Goal: Task Accomplishment & Management: Manage account settings

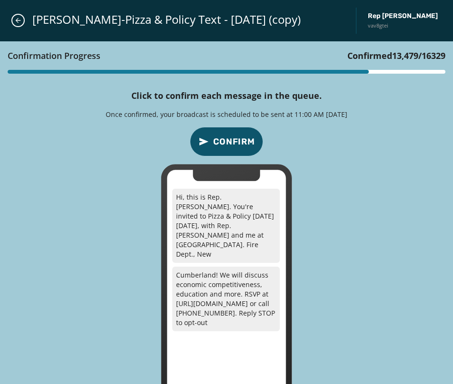
click at [337, 137] on div "Confirmation Progress Confirmed 13,479 / 16329 Click to confirm each message in…" at bounding box center [226, 233] width 453 height 384
click at [221, 149] on button "Confirm" at bounding box center [226, 141] width 73 height 29
drag, startPoint x: 374, startPoint y: 184, endPoint x: 368, endPoint y: 180, distance: 7.0
click at [374, 184] on div "Confirmation Progress Confirmed 13,480 / 16329 Click to confirm each message in…" at bounding box center [226, 233] width 453 height 384
click at [234, 144] on span "Confirm" at bounding box center [234, 141] width 42 height 13
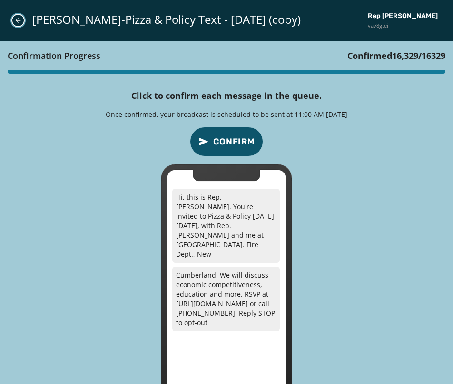
click at [18, 15] on button "Close admin drawer" at bounding box center [17, 20] width 13 height 13
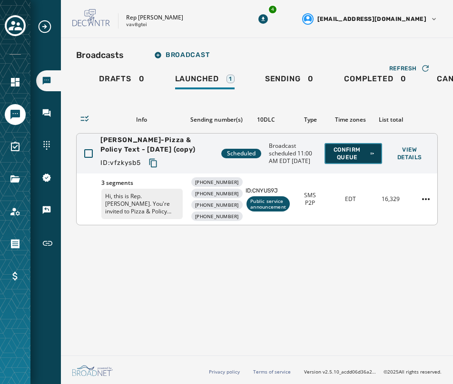
click at [355, 155] on span "Confirm Queue" at bounding box center [353, 153] width 42 height 15
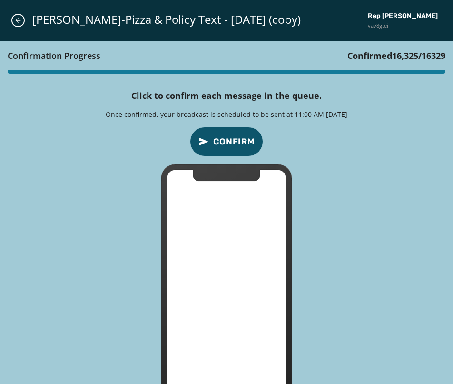
click at [233, 135] on span "Confirm" at bounding box center [234, 141] width 42 height 13
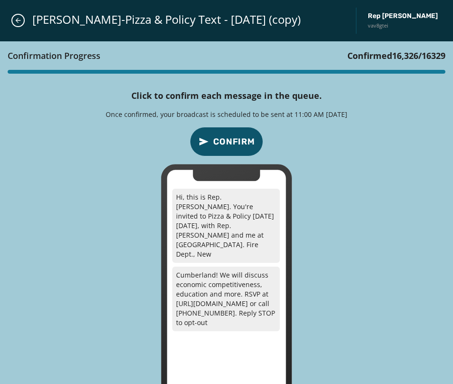
click at [234, 138] on span "Confirm" at bounding box center [234, 141] width 42 height 13
click at [231, 145] on span "Confirm" at bounding box center [234, 141] width 42 height 13
click at [234, 140] on span "Confirm" at bounding box center [234, 141] width 42 height 13
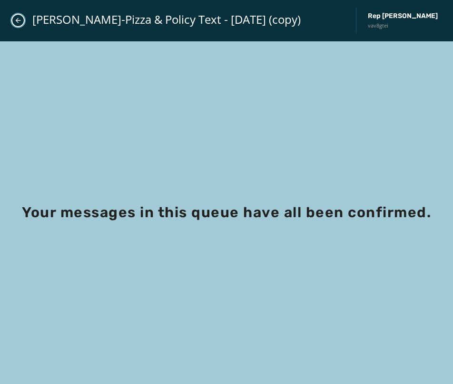
click at [14, 19] on icon "Close admin drawer" at bounding box center [18, 21] width 8 height 8
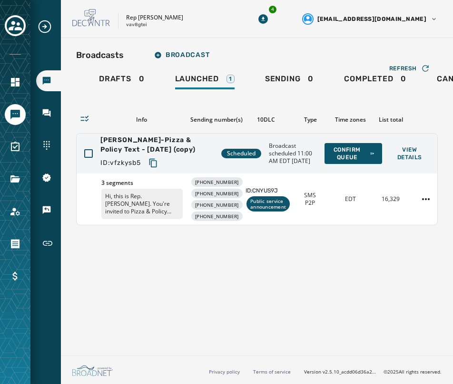
click at [272, 295] on div "Broadcasts Broadcast Drafts 0 Launched 1 Sending 0 Completed 0 Canceled 0 Refre…" at bounding box center [257, 195] width 392 height 314
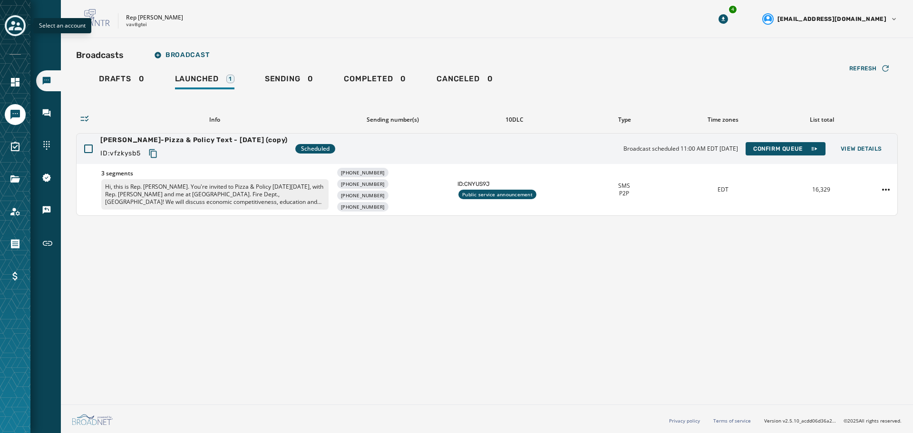
click at [12, 29] on icon "Toggle account select drawer" at bounding box center [15, 26] width 13 height 10
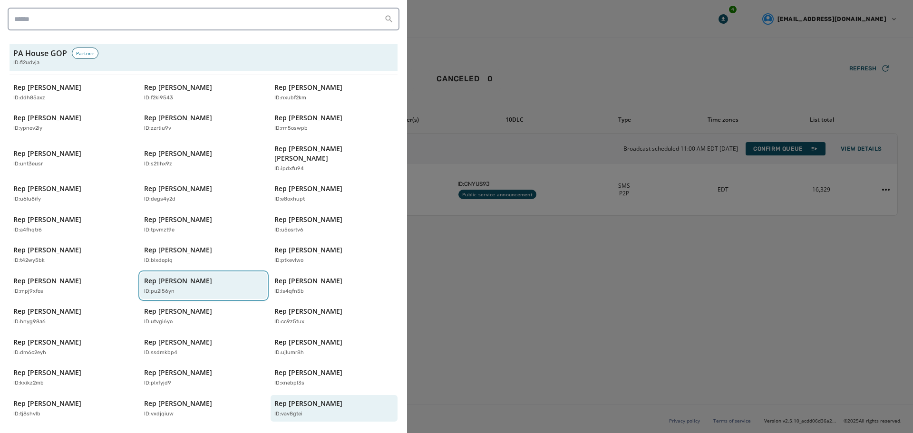
click at [194, 276] on p "Rep [PERSON_NAME]" at bounding box center [178, 281] width 68 height 10
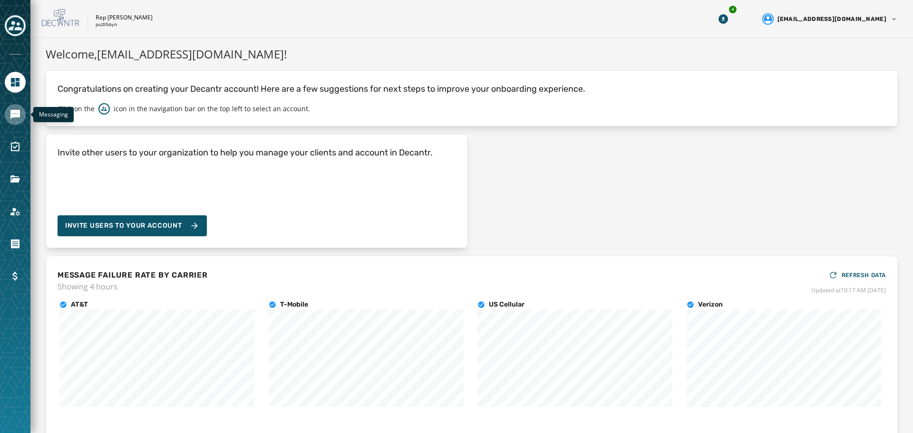
click at [13, 113] on icon "Navigate to Messaging" at bounding box center [15, 115] width 10 height 10
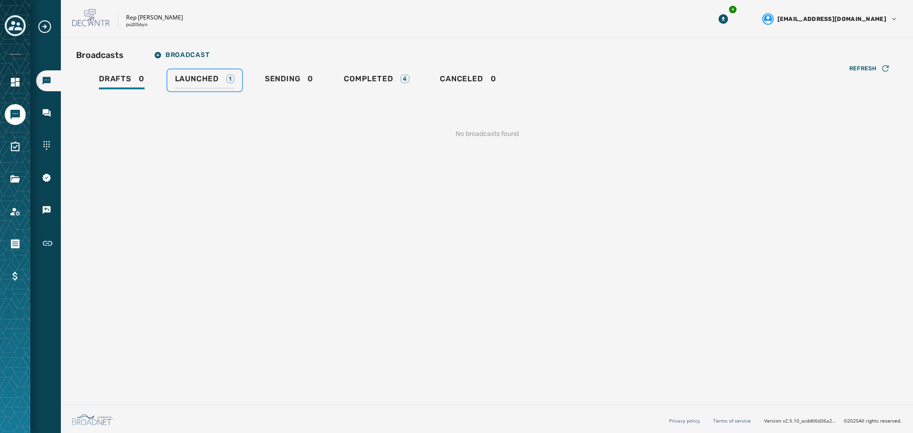
click at [196, 79] on span "Launched" at bounding box center [197, 79] width 44 height 10
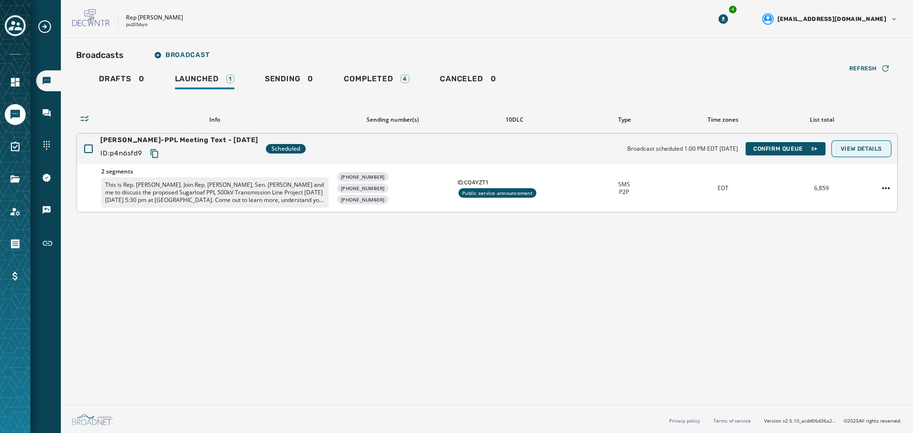
click at [452, 149] on span "View Details" at bounding box center [861, 149] width 41 height 8
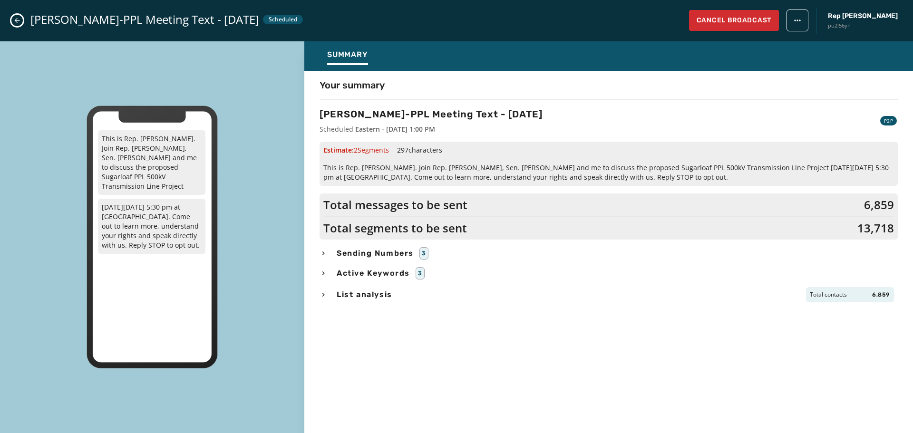
click at [452, 343] on div "Your summary [PERSON_NAME]-PPL Meeting Text - [DATE] Scheduled Eastern - [DATE]…" at bounding box center [608, 249] width 609 height 342
click at [385, 254] on span "Sending Numbers" at bounding box center [375, 253] width 81 height 11
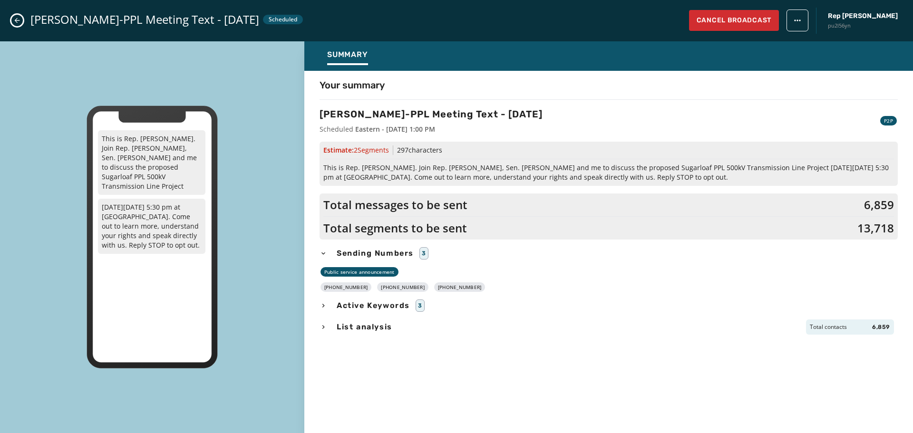
drag, startPoint x: 467, startPoint y: 287, endPoint x: 331, endPoint y: 288, distance: 136.0
click at [331, 288] on div "[PHONE_NUMBER] [PHONE_NUMBER] [PHONE_NUMBER]" at bounding box center [609, 287] width 578 height 10
copy div "[PHONE_NUMBER] [PHONE_NUMBER] [PHONE_NUMBER]"
drag, startPoint x: 696, startPoint y: 175, endPoint x: 322, endPoint y: 166, distance: 373.9
click at [322, 166] on div "Estimate: 2 Segment s 297 characters This is Rep. [PERSON_NAME]. Join Rep. [PER…" at bounding box center [609, 164] width 578 height 44
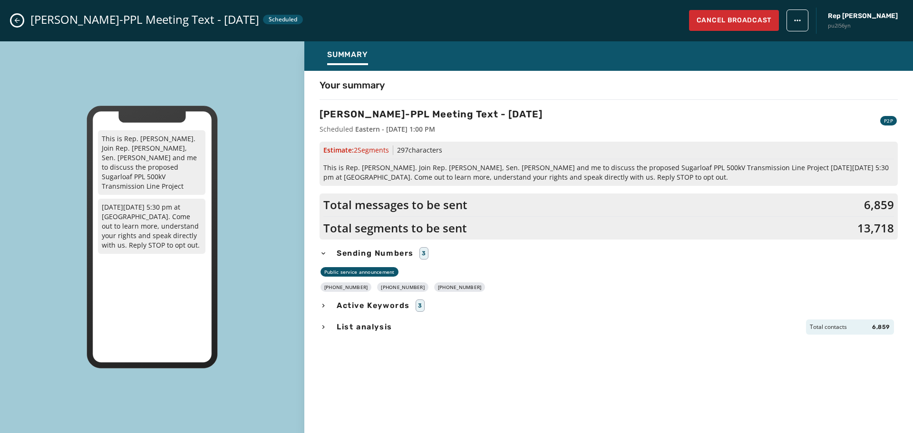
copy span "This is Rep. [PERSON_NAME]. Join Rep. [PERSON_NAME], Sen. [PERSON_NAME] and me …"
click at [15, 15] on button "Close admin drawer" at bounding box center [16, 20] width 11 height 11
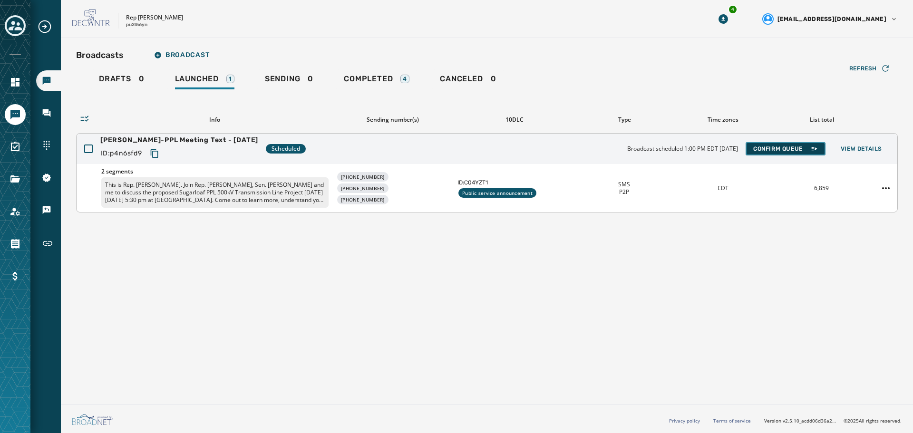
click at [452, 143] on button "Confirm Queue" at bounding box center [786, 148] width 80 height 13
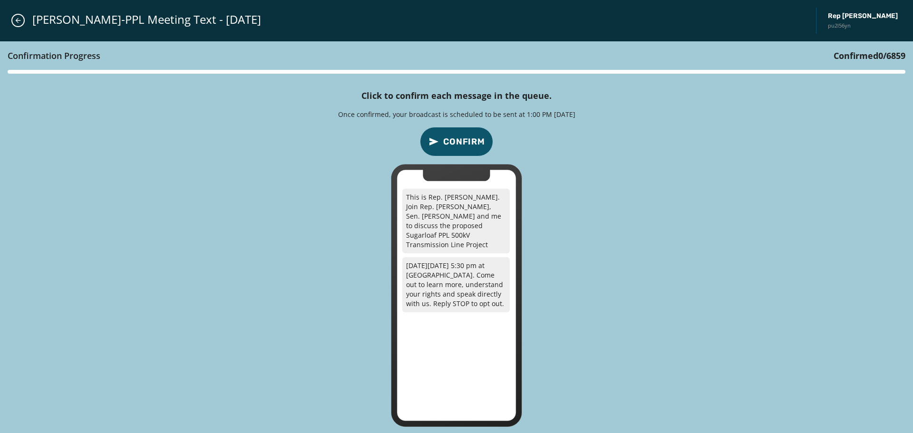
click at [452, 143] on span "Confirm" at bounding box center [464, 141] width 42 height 13
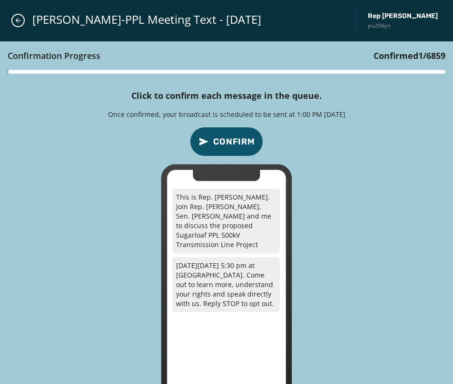
click at [299, 155] on div "Confirmation Progress Confirmed 1 / 6859 Click to confirm each message in the q…" at bounding box center [226, 233] width 453 height 384
click at [243, 140] on span "Confirm" at bounding box center [234, 141] width 42 height 13
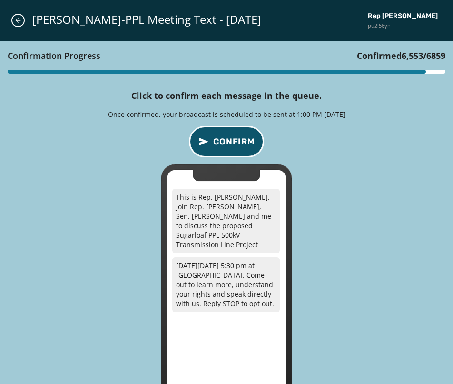
click at [215, 139] on span "Confirm" at bounding box center [234, 141] width 42 height 13
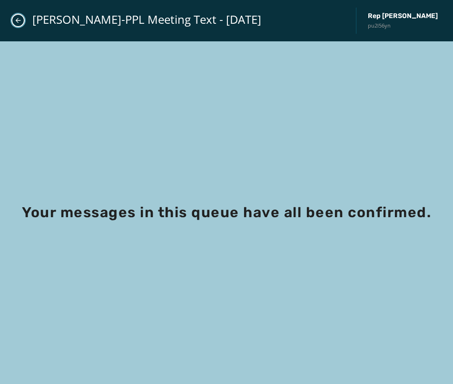
click at [17, 19] on icon "Close admin drawer" at bounding box center [18, 20] width 5 height 5
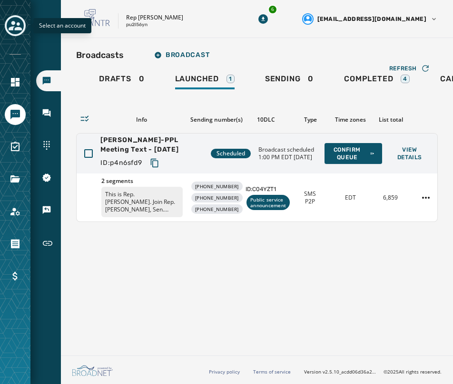
click at [17, 28] on icon "Toggle account select drawer" at bounding box center [15, 26] width 13 height 10
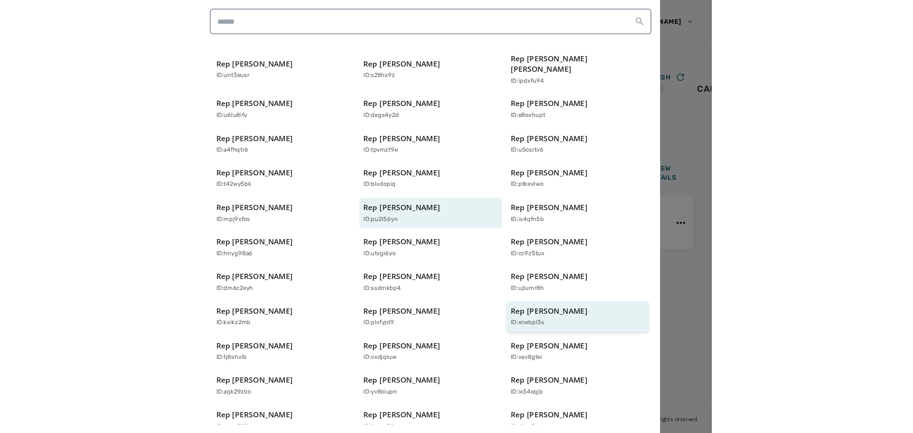
scroll to position [143, 0]
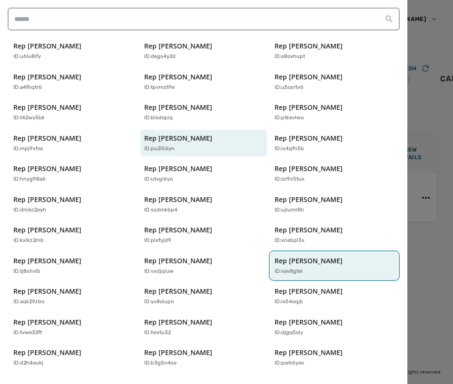
click at [317, 257] on div "Rep [PERSON_NAME] ID: vav8gtei" at bounding box center [329, 265] width 110 height 19
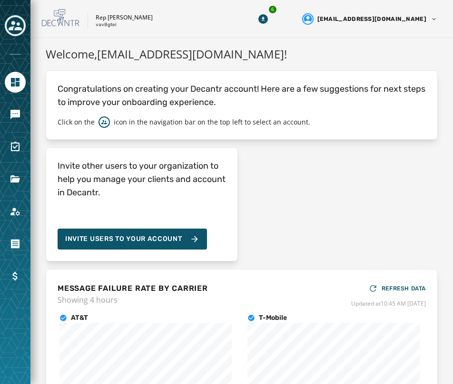
click at [13, 25] on icon "Toggle account select drawer" at bounding box center [15, 26] width 13 height 10
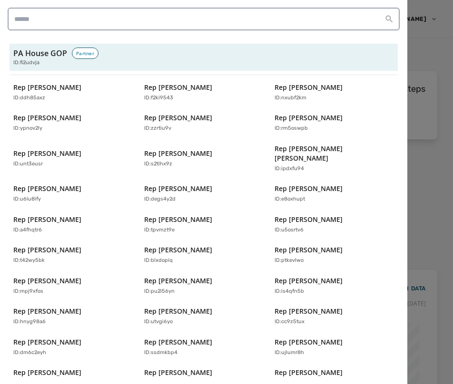
click at [420, 47] on div at bounding box center [226, 192] width 453 height 384
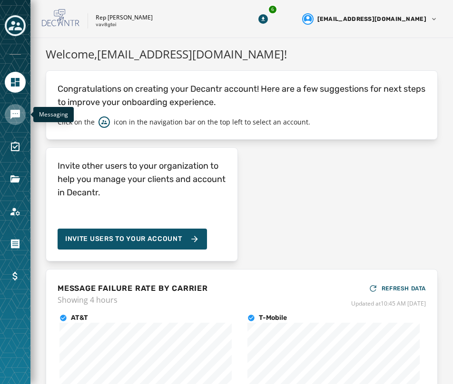
click at [13, 116] on icon "Navigate to Messaging" at bounding box center [15, 115] width 10 height 10
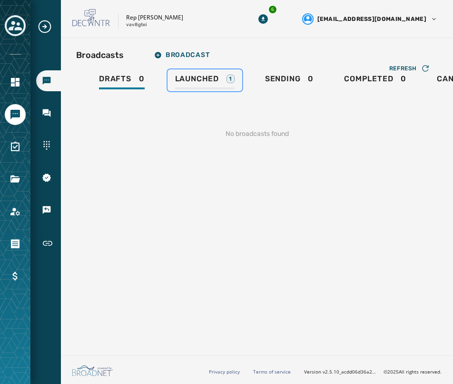
click at [220, 77] on div "Launched 1" at bounding box center [204, 81] width 59 height 15
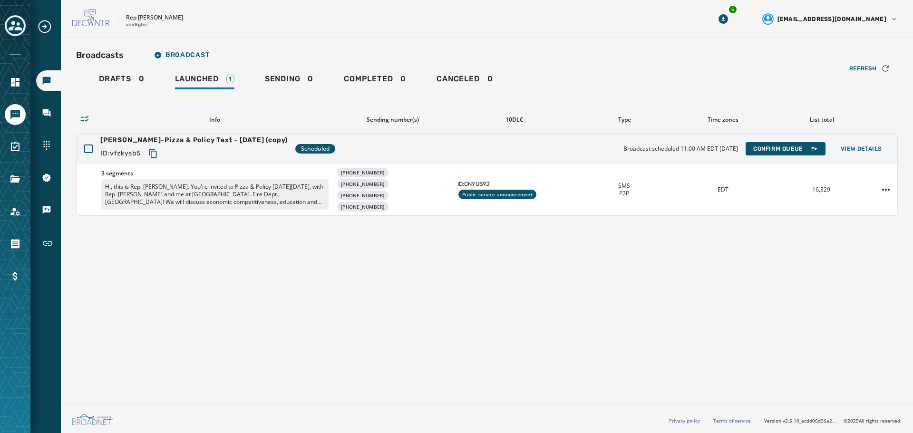
click at [452, 319] on div "Broadcasts Broadcast Drafts 0 Launched 1 Sending 0 Completed 0 Canceled 0 Refre…" at bounding box center [487, 219] width 852 height 363
click at [452, 367] on div "Broadcasts Broadcast Drafts 0 Launched 1 Sending 0 Completed 0 Canceled 0 Refre…" at bounding box center [487, 219] width 852 height 363
click at [378, 320] on div "Broadcasts Broadcast Drafts 0 Launched 1 Sending 0 Completed 0 Canceled 0 Refre…" at bounding box center [487, 219] width 852 height 363
click at [452, 336] on div "Broadcasts Broadcast Drafts 0 Launched 1 Sending 0 Completed 0 Canceled 0 Refre…" at bounding box center [487, 219] width 852 height 363
click at [436, 320] on div "Broadcasts Broadcast Drafts 0 Launched 1 Sending 0 Completed 0 Canceled 0 Refre…" at bounding box center [487, 219] width 852 height 363
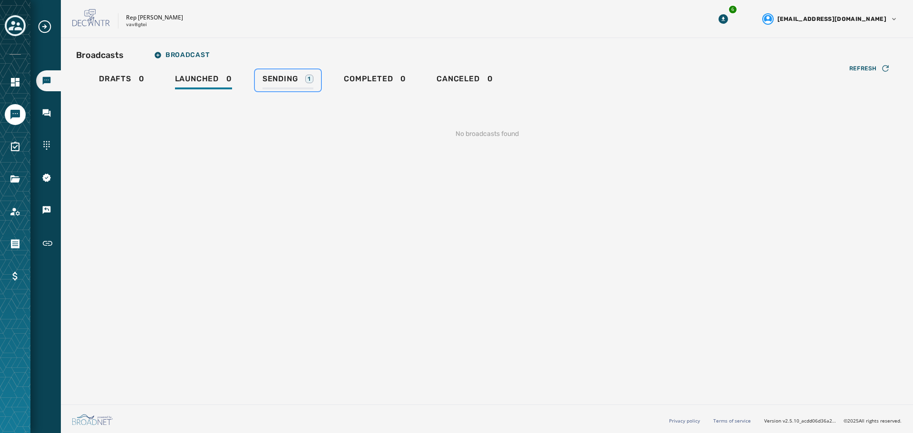
click at [291, 74] on link "Sending 1" at bounding box center [288, 80] width 66 height 22
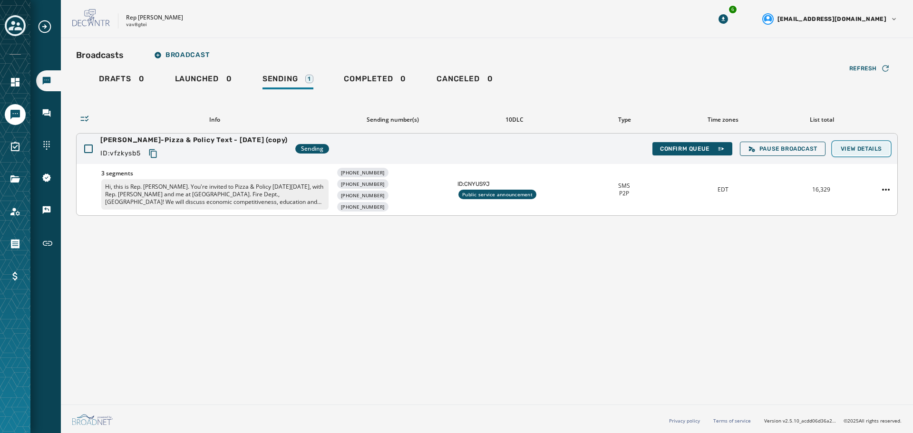
click at [452, 150] on span "View Details" at bounding box center [861, 149] width 41 height 8
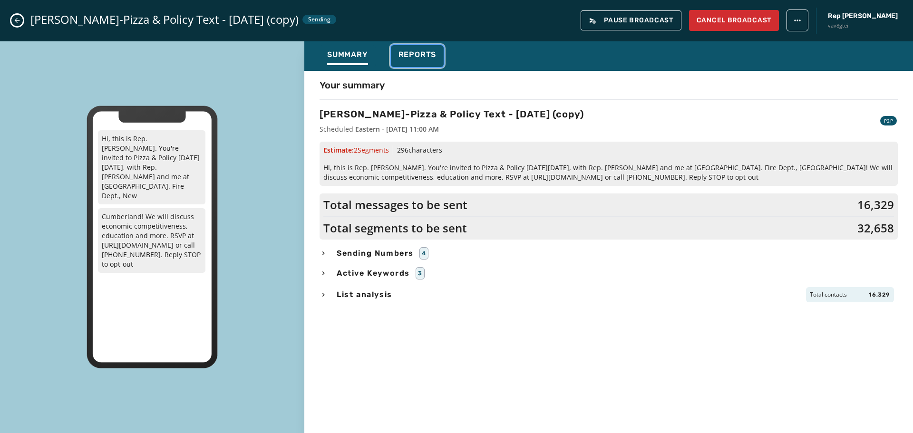
click at [441, 55] on button "Reports" at bounding box center [417, 56] width 53 height 22
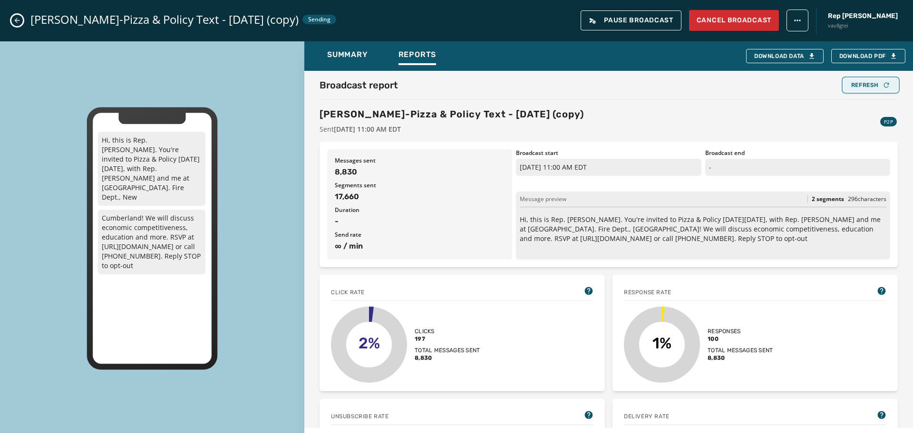
click at [452, 86] on div "Refresh" at bounding box center [870, 85] width 39 height 8
click at [452, 81] on div "Refresh" at bounding box center [870, 85] width 39 height 8
click at [452, 83] on div "Refresh" at bounding box center [870, 85] width 39 height 8
click at [14, 25] on button "Close admin drawer" at bounding box center [16, 20] width 11 height 11
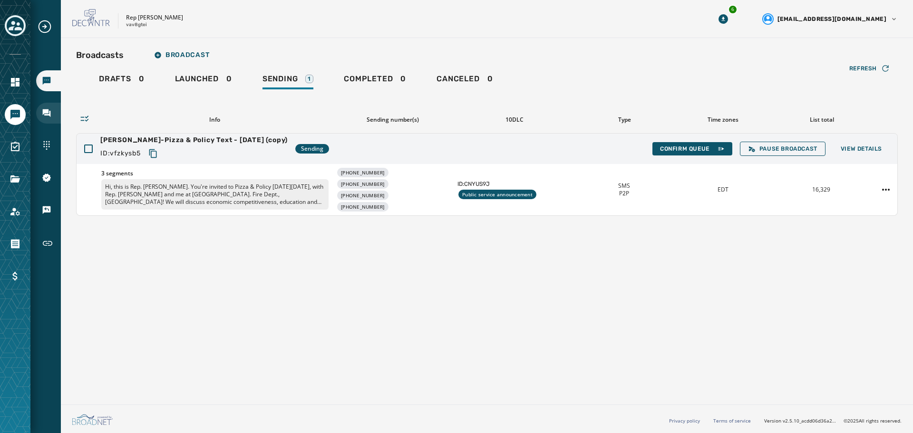
click at [45, 115] on icon "Navigate to Inbox" at bounding box center [47, 113] width 8 height 8
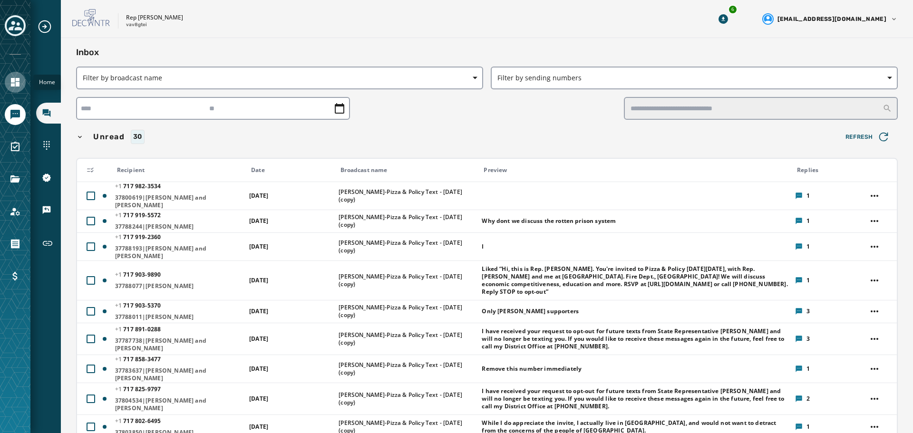
click at [18, 85] on icon "Navigate to Home" at bounding box center [15, 82] width 9 height 9
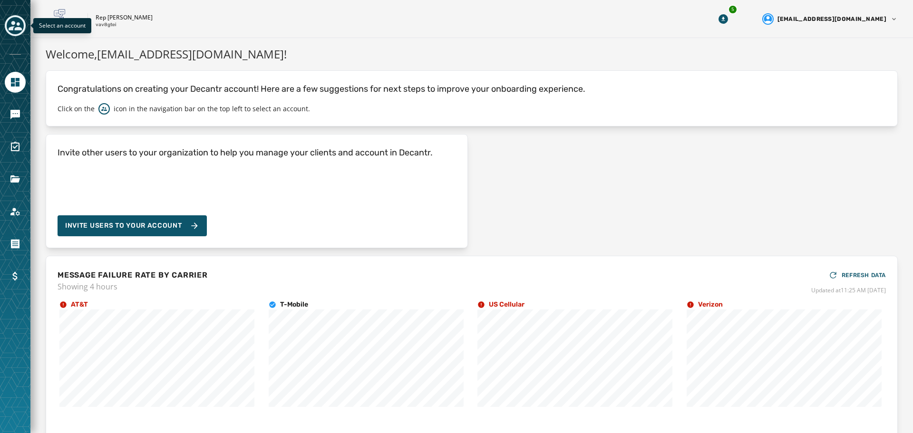
click at [19, 22] on icon "Toggle account select drawer" at bounding box center [15, 25] width 13 height 13
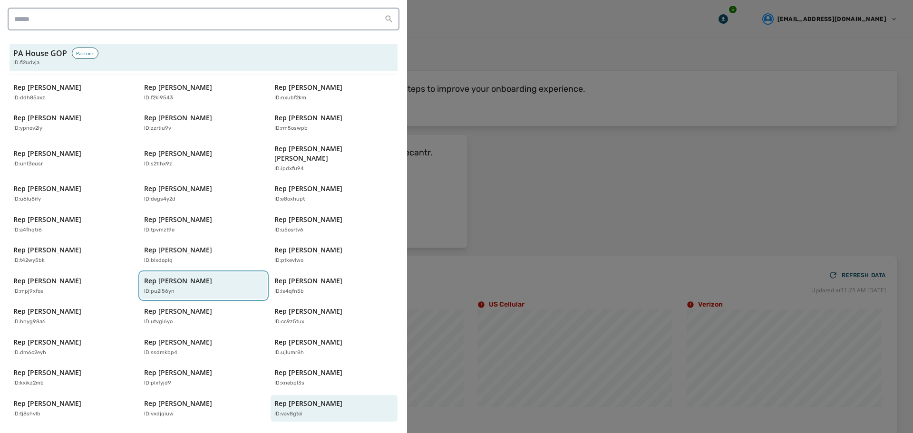
click at [191, 276] on p "Rep [PERSON_NAME]" at bounding box center [178, 281] width 68 height 10
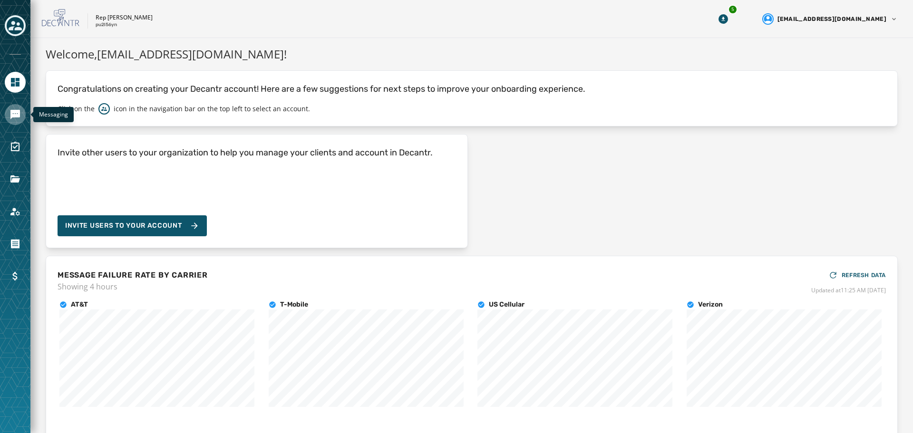
click at [17, 116] on icon "Navigate to Messaging" at bounding box center [15, 115] width 10 height 10
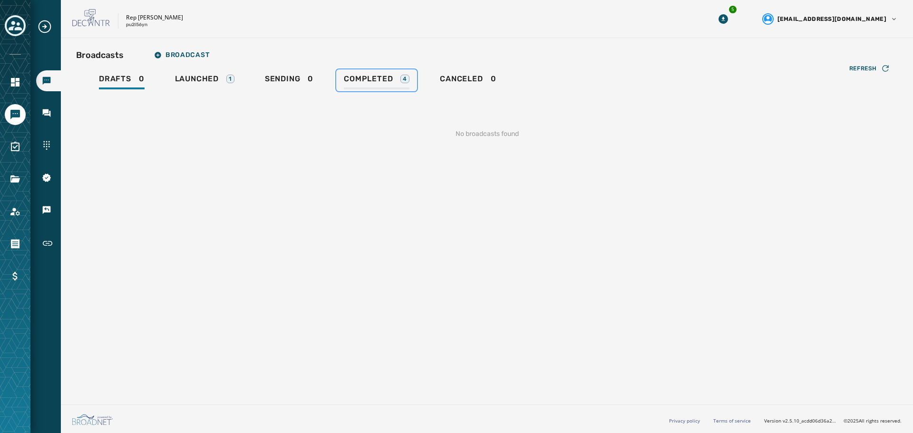
click at [388, 78] on span "Completed" at bounding box center [368, 79] width 49 height 10
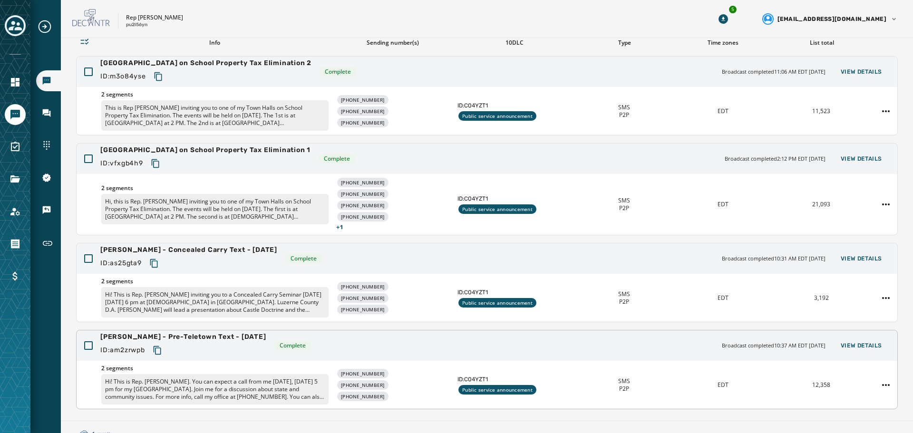
scroll to position [93, 0]
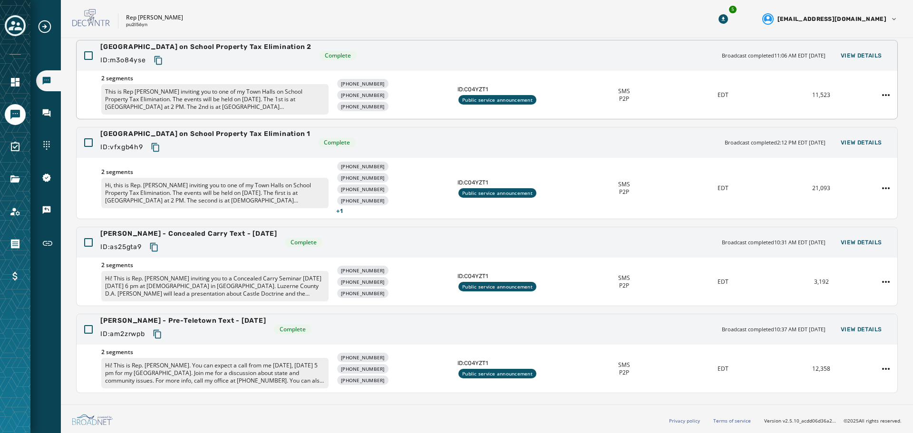
click at [452, 55] on div "[GEOGRAPHIC_DATA] on School Property Tax Elimination 2 ID: m3o84yse Complete Br…" at bounding box center [487, 55] width 821 height 30
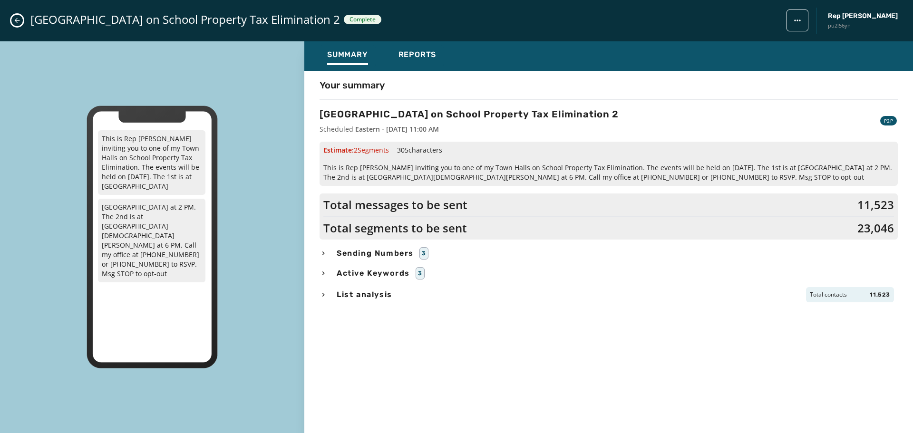
click at [17, 20] on icon "Close admin drawer" at bounding box center [17, 21] width 8 height 8
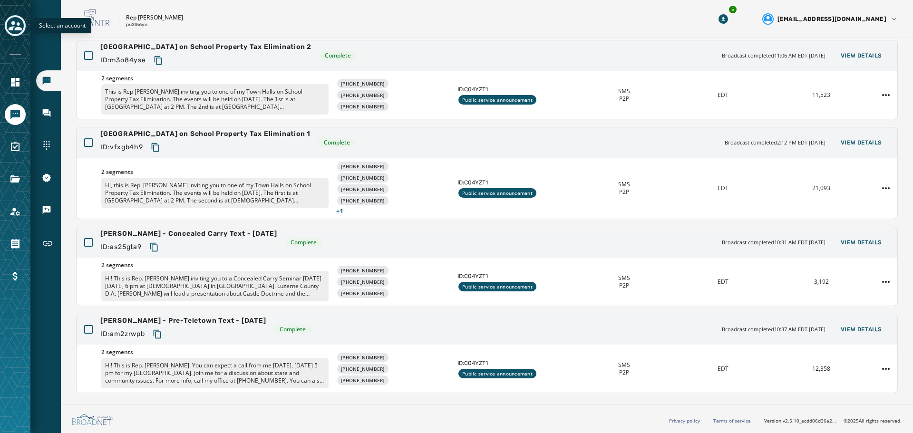
click at [14, 30] on icon "Toggle account select drawer" at bounding box center [15, 25] width 13 height 13
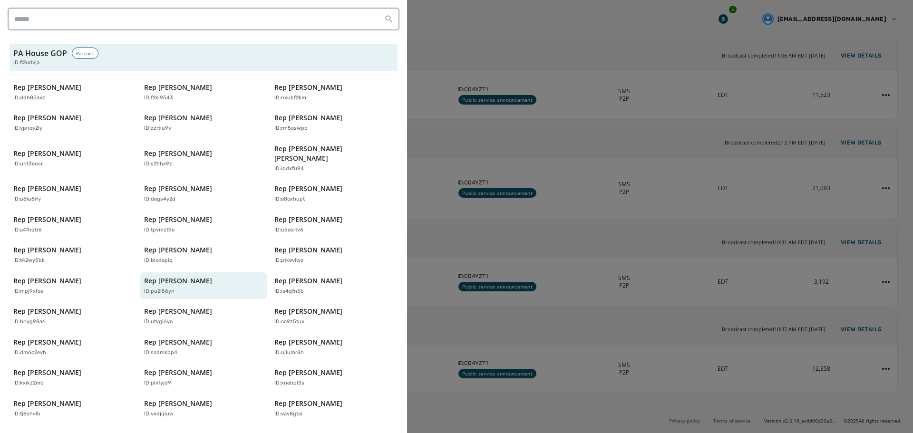
click at [452, 57] on div at bounding box center [456, 216] width 913 height 433
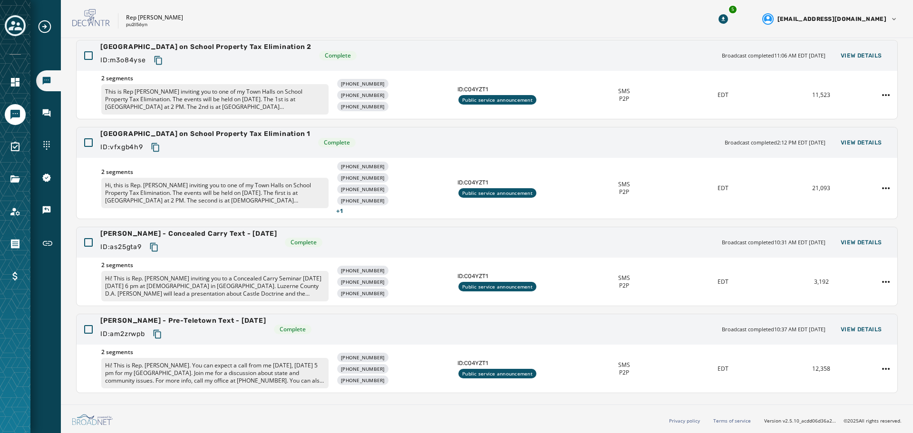
click at [45, 29] on icon "Expand sub nav menu" at bounding box center [44, 26] width 15 height 15
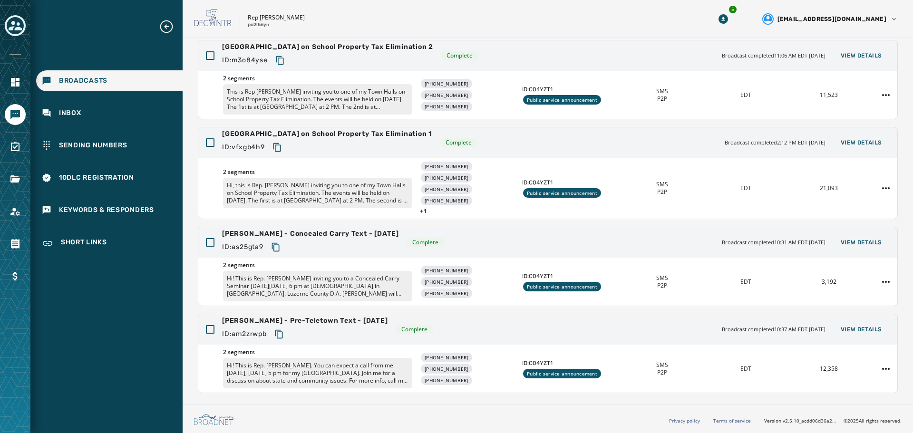
click at [78, 83] on span "Broadcasts" at bounding box center [83, 81] width 49 height 10
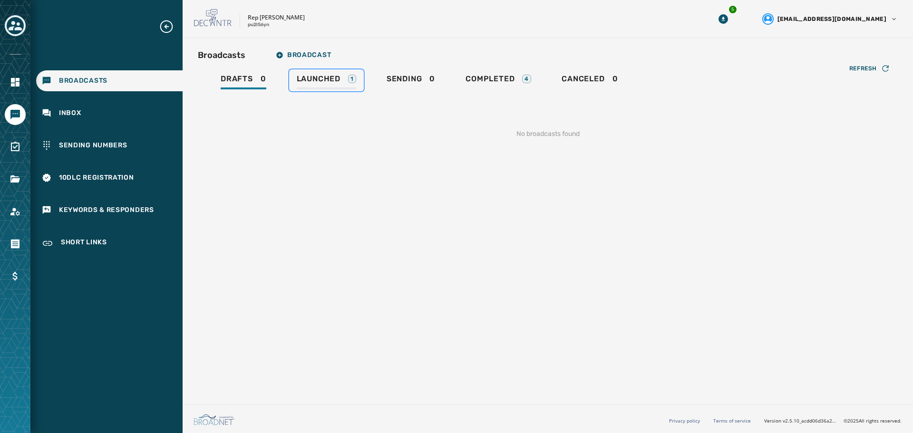
click at [331, 83] on span "Launched" at bounding box center [319, 79] width 44 height 10
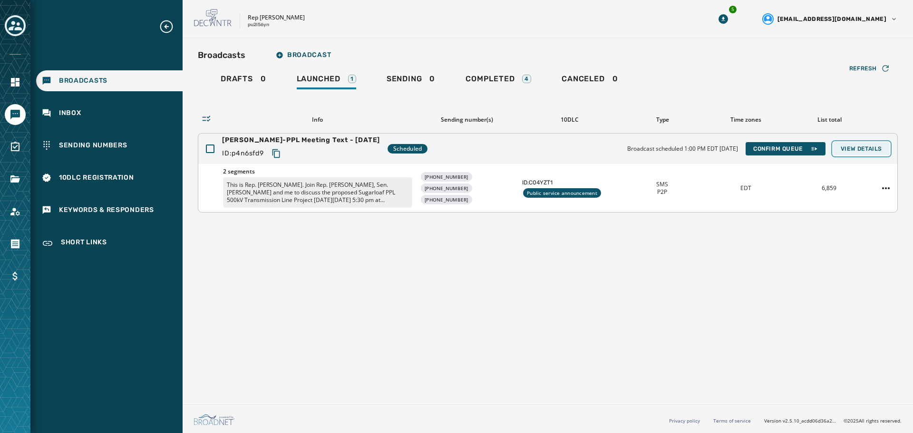
click at [452, 151] on span "View Details" at bounding box center [861, 149] width 41 height 8
